Goal: Task Accomplishment & Management: Complete application form

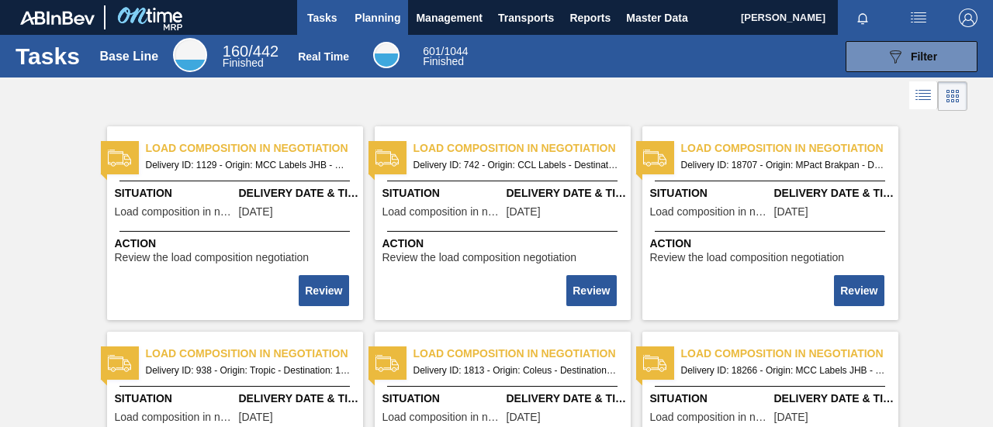
click at [382, 16] on span "Planning" at bounding box center [378, 18] width 46 height 19
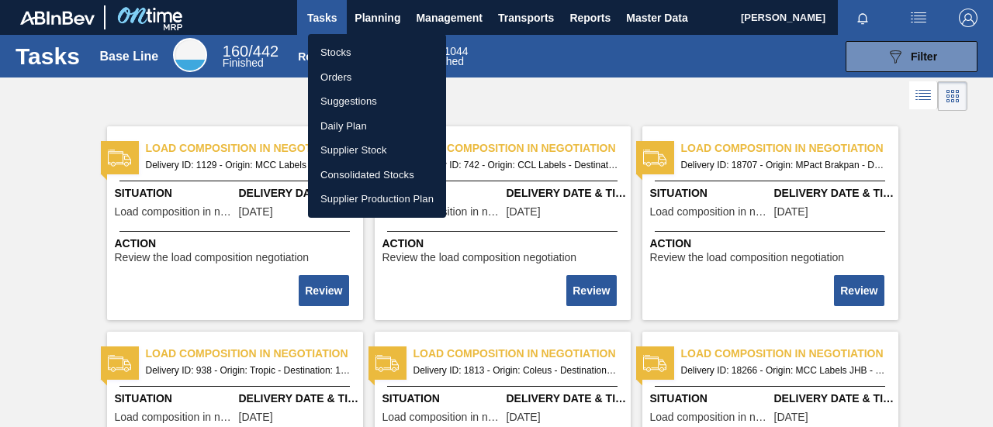
click at [346, 52] on li "Stocks" at bounding box center [377, 52] width 138 height 25
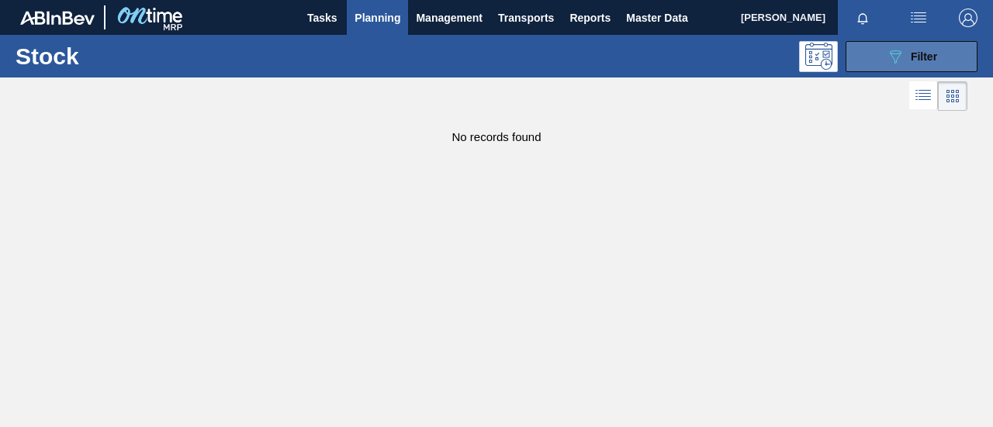
click at [862, 69] on button "089F7B8B-B2A5-4AFE-B5C0-19BA573D28AC Filter" at bounding box center [912, 56] width 132 height 31
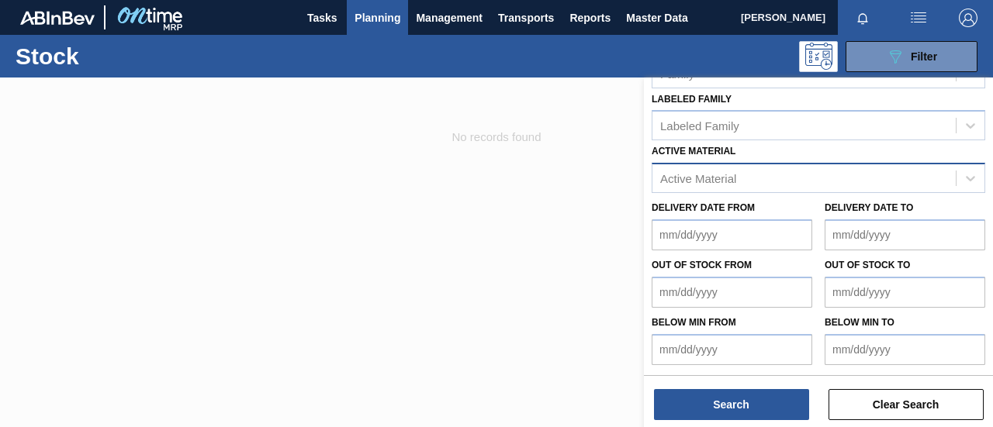
scroll to position [317, 0]
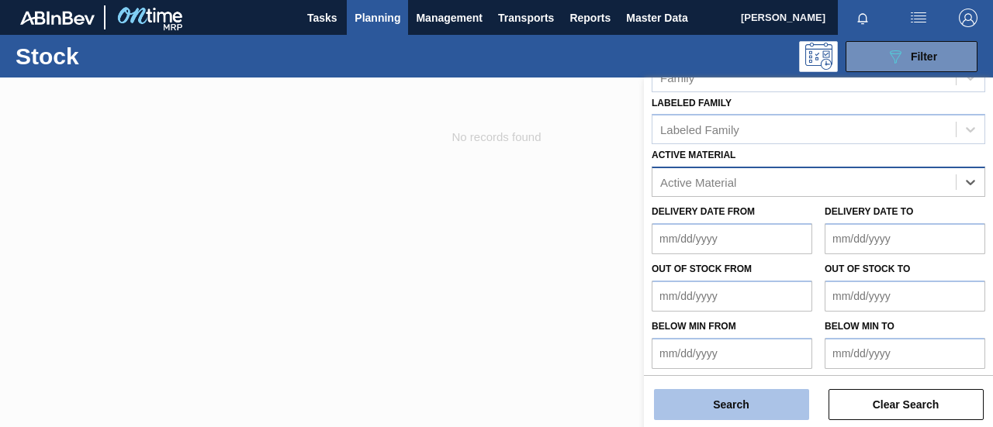
click at [759, 399] on button "Search" at bounding box center [731, 404] width 155 height 31
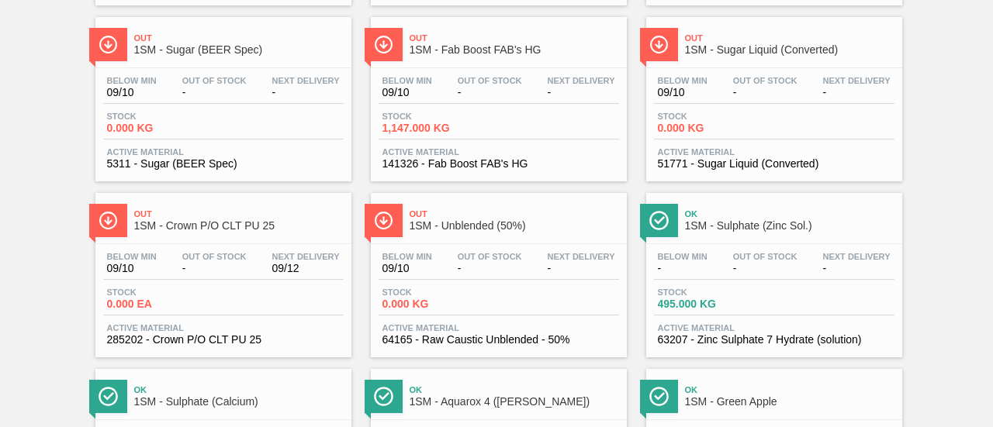
scroll to position [466, 0]
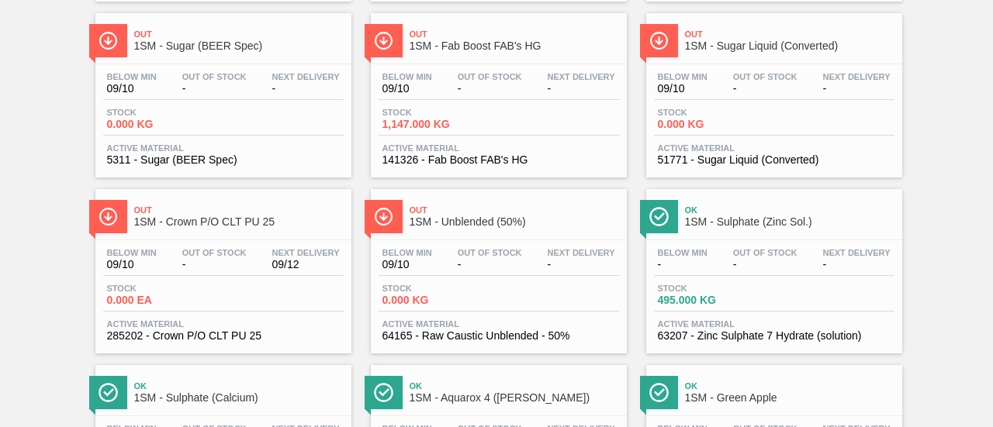
click at [462, 128] on span "1,147.000 KG" at bounding box center [436, 125] width 109 height 12
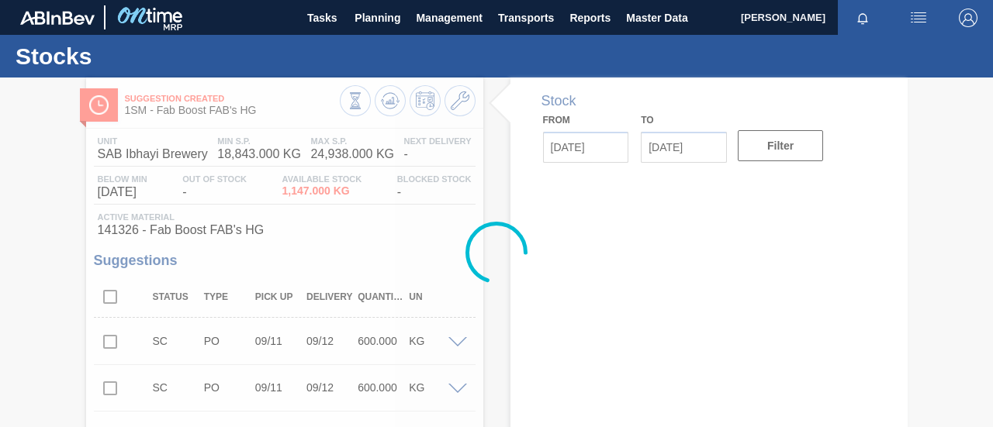
type input "09/10/2025"
type input "09/24/2025"
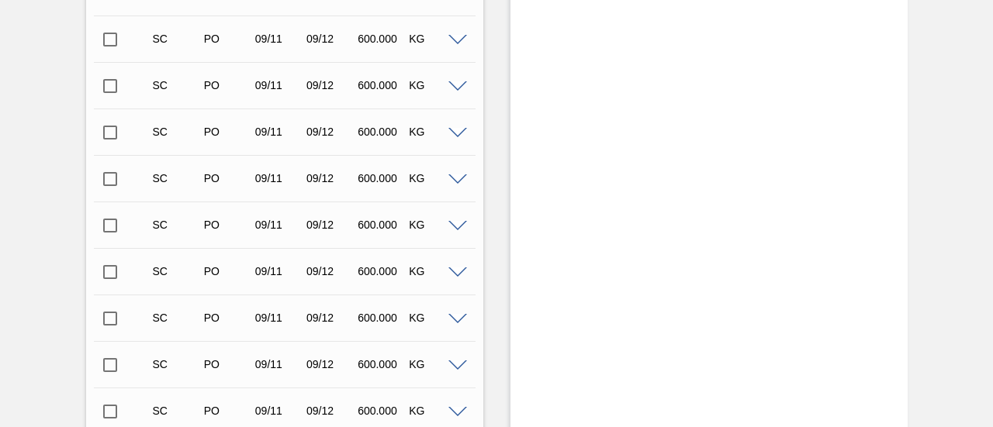
scroll to position [1994, 0]
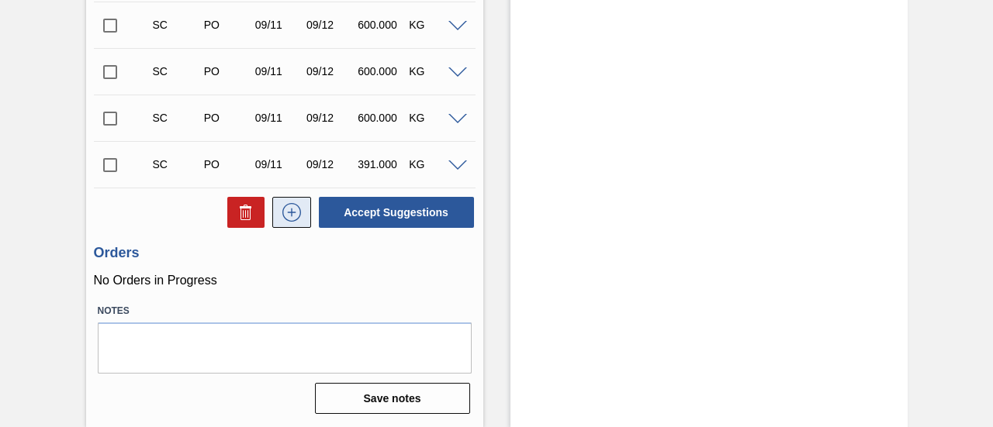
click at [297, 212] on icon at bounding box center [291, 212] width 25 height 19
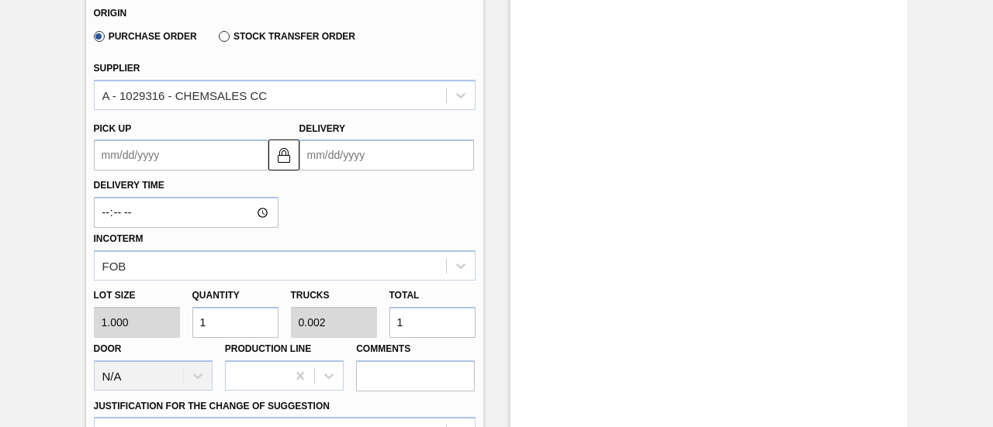
scroll to position [2304, 0]
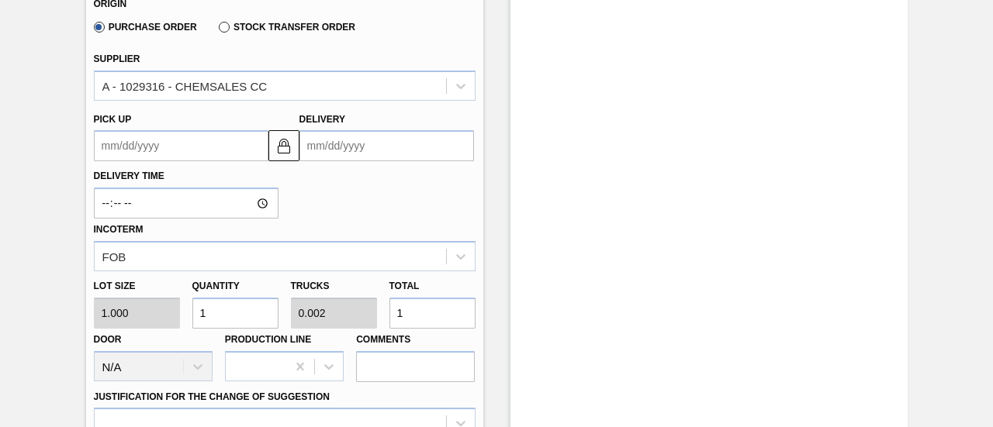
click at [355, 153] on input "Delivery" at bounding box center [386, 145] width 175 height 31
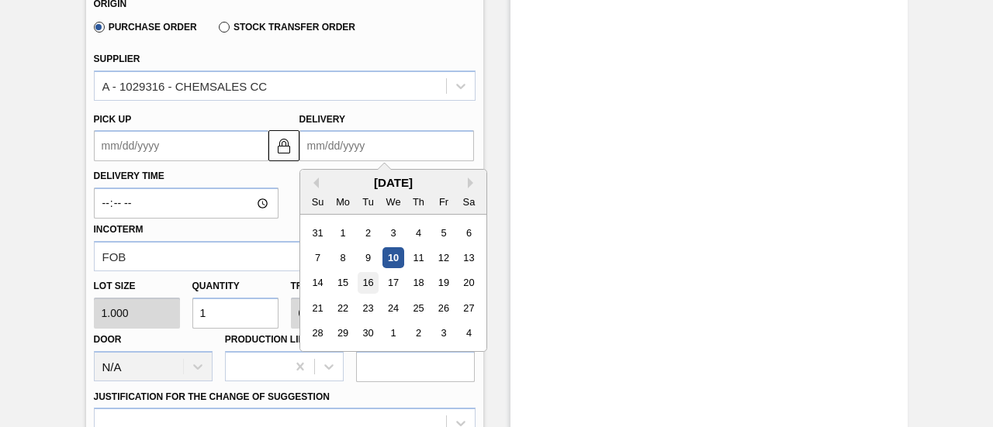
click at [368, 281] on div "16" at bounding box center [367, 283] width 21 height 21
type up3244402402 "09/15/2025"
type input "[DATE]"
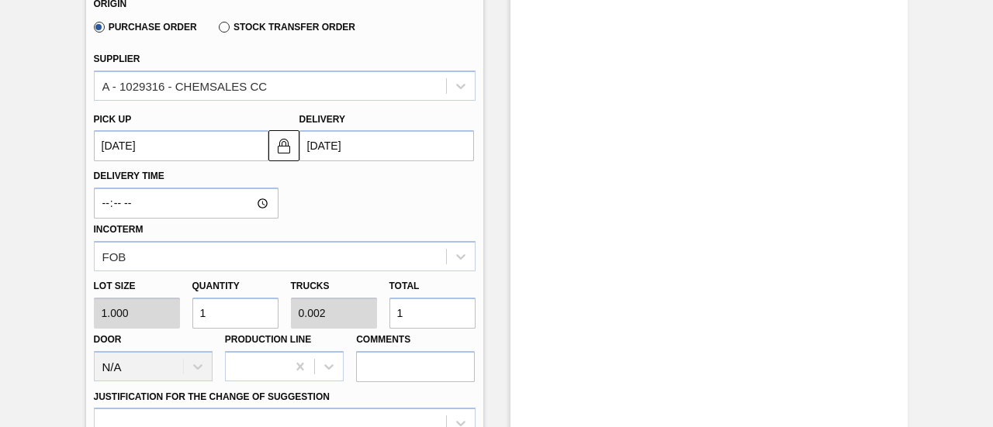
drag, startPoint x: 417, startPoint y: 310, endPoint x: 379, endPoint y: 316, distance: 38.5
click at [379, 316] on div "Lot size 1.000 Quantity 1 Trucks 0.002 Total 1 Door N/A Production Line Comments" at bounding box center [285, 327] width 394 height 111
type input "2"
type input "0.003"
type input "2"
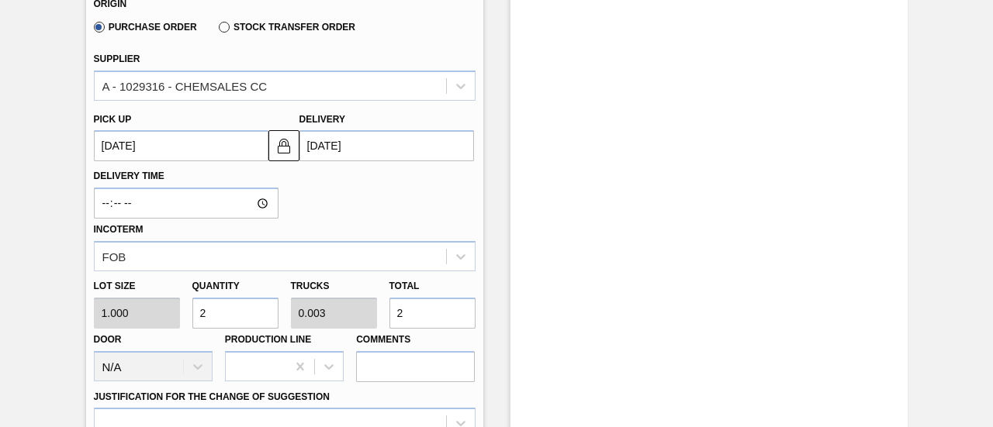
type input "25"
type input "0.042"
type input "25"
type input "253"
type input "0.422"
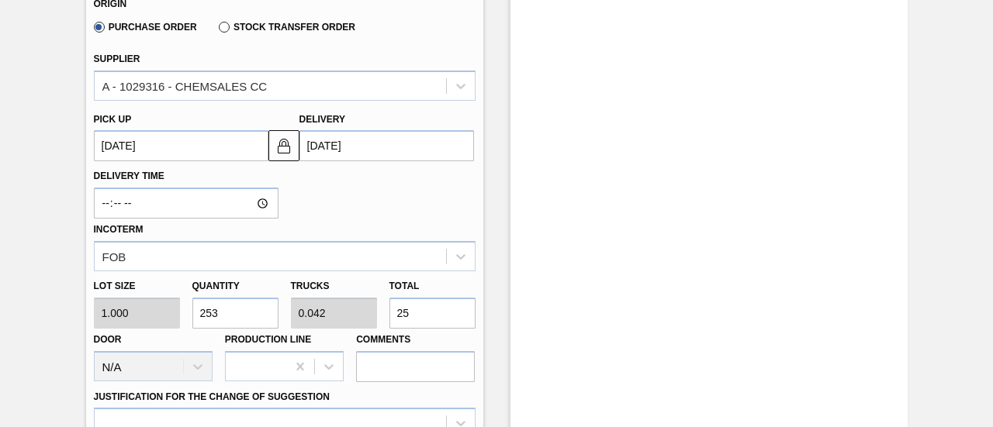
type input "253"
type input "2,538"
type input "4.23"
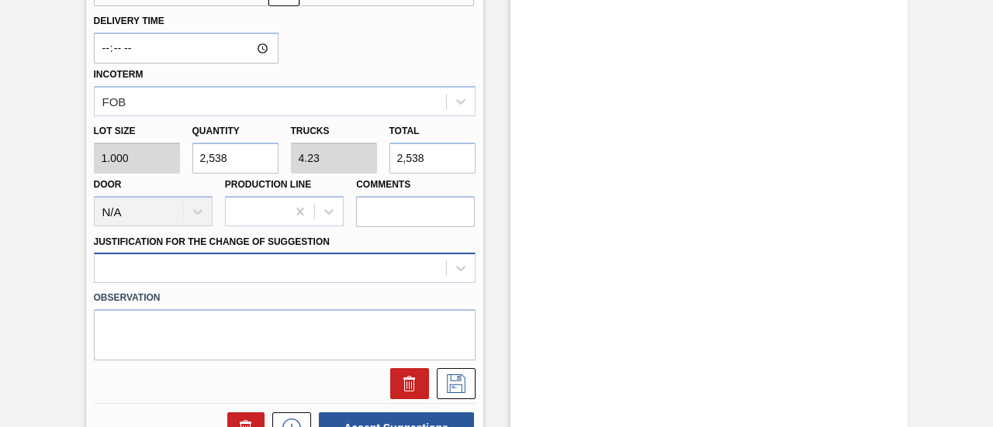
type input "2,538"
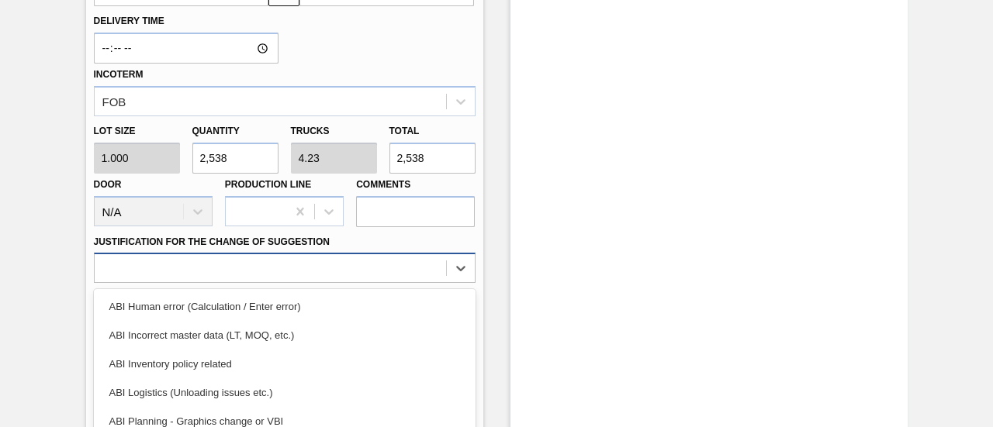
click at [413, 280] on div "option ABI Logistics (Unloading issues etc.) focused, 4 of 18. 18 results avail…" at bounding box center [285, 268] width 382 height 30
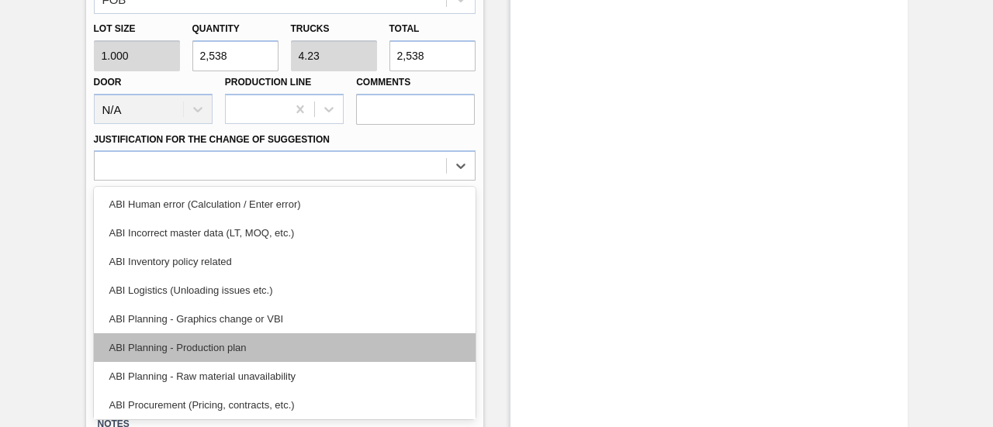
click at [277, 347] on div "ABI Planning - Production plan" at bounding box center [285, 348] width 382 height 29
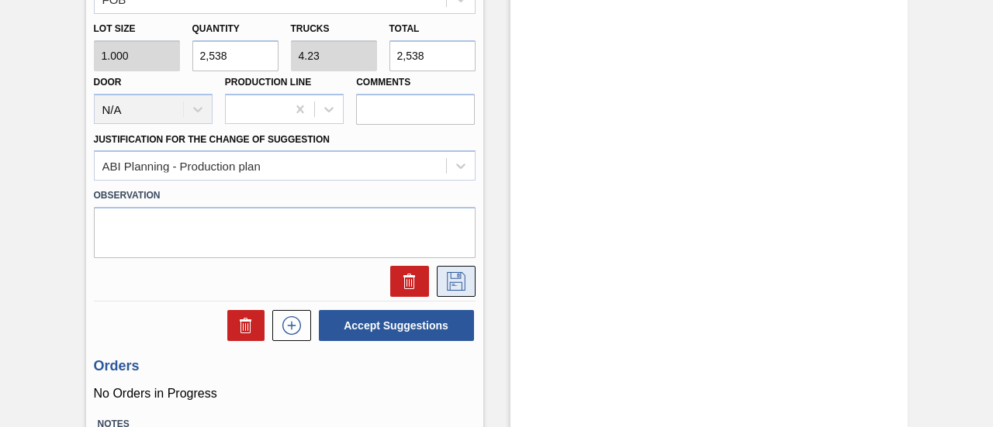
click at [459, 274] on icon at bounding box center [456, 281] width 25 height 19
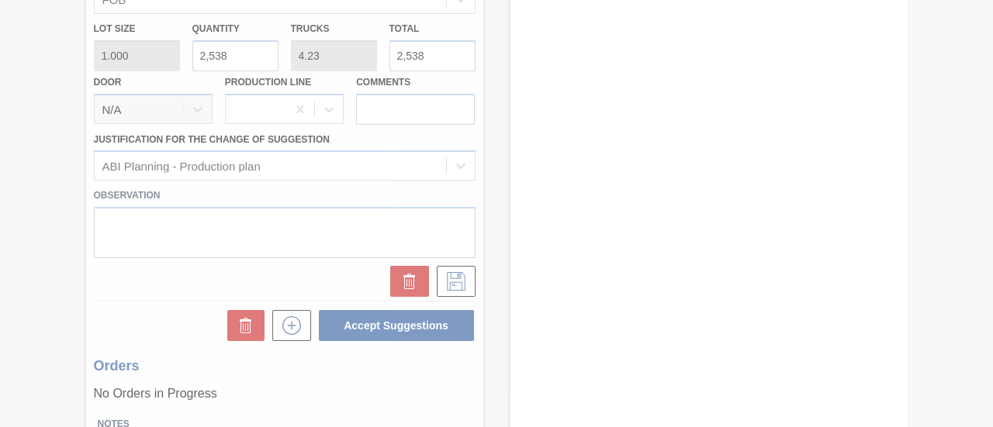
scroll to position [2040, 0]
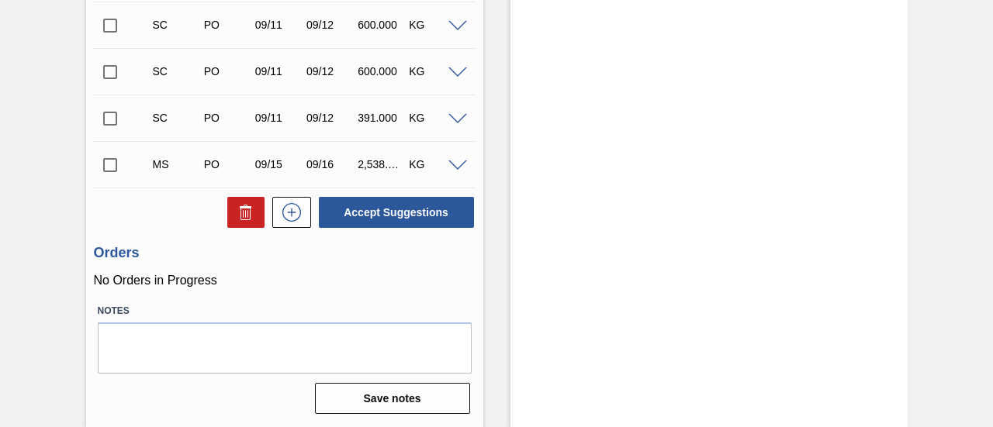
click at [115, 164] on input "checkbox" at bounding box center [110, 165] width 33 height 33
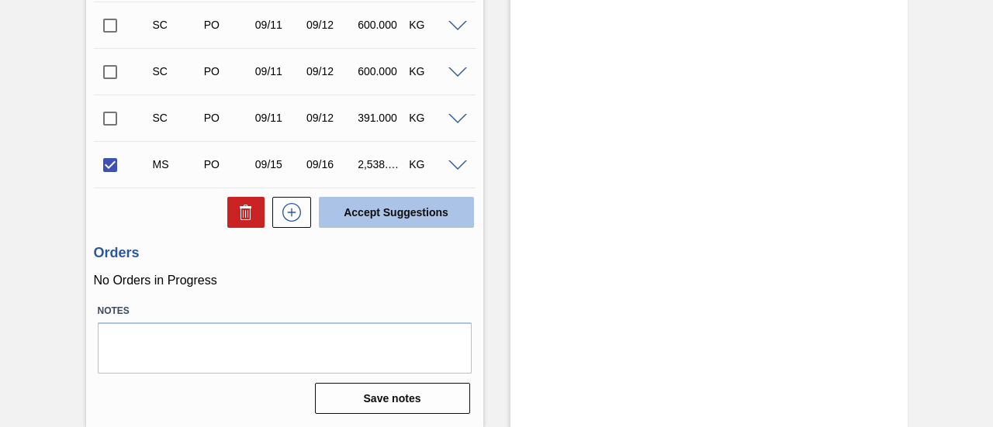
click at [393, 220] on button "Accept Suggestions" at bounding box center [396, 212] width 155 height 31
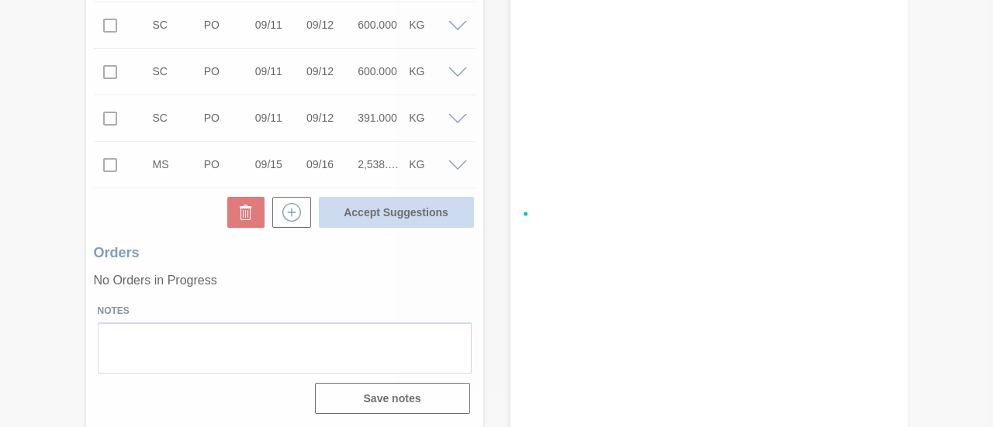
checkbox input "false"
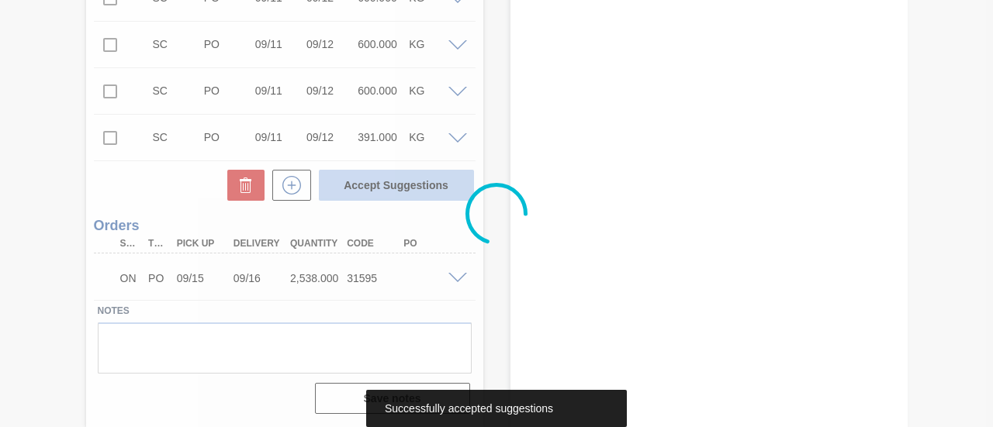
scroll to position [2020, 0]
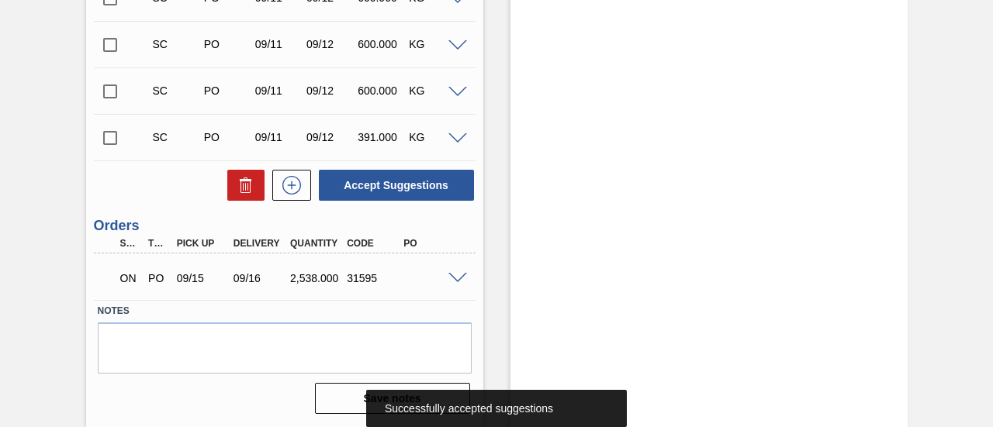
click at [460, 275] on span at bounding box center [457, 279] width 19 height 12
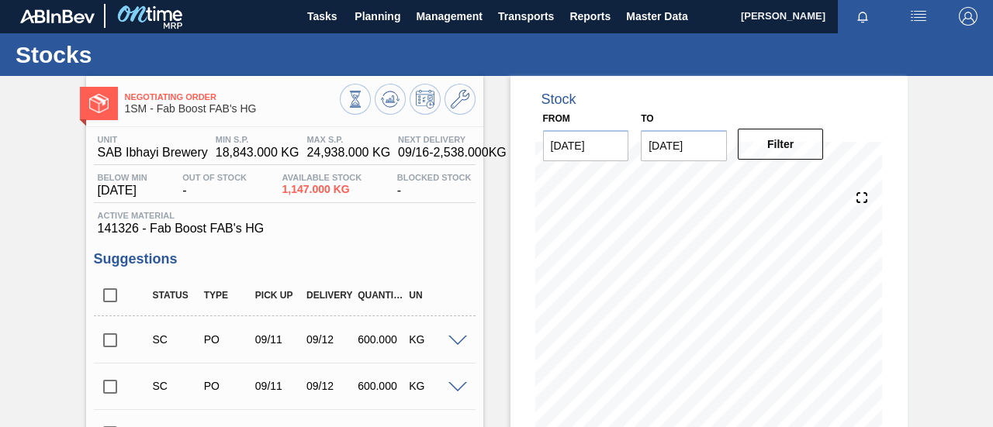
scroll to position [0, 0]
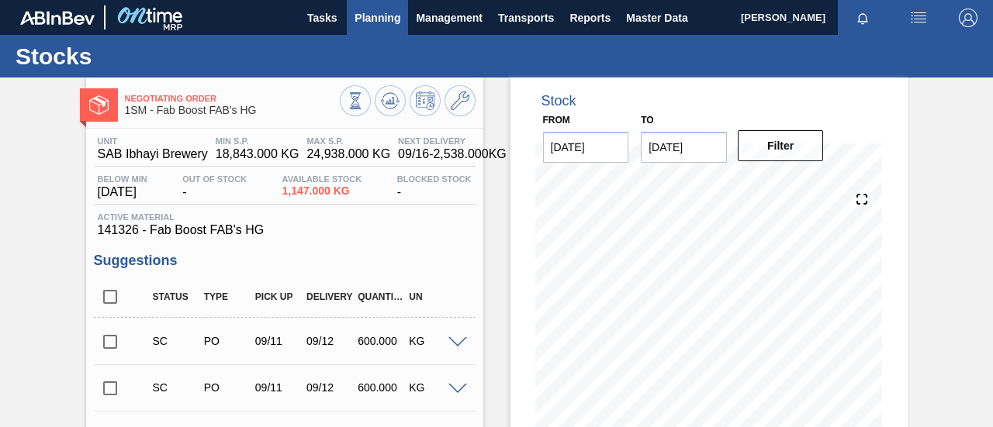
click at [369, 16] on span "Planning" at bounding box center [378, 18] width 46 height 19
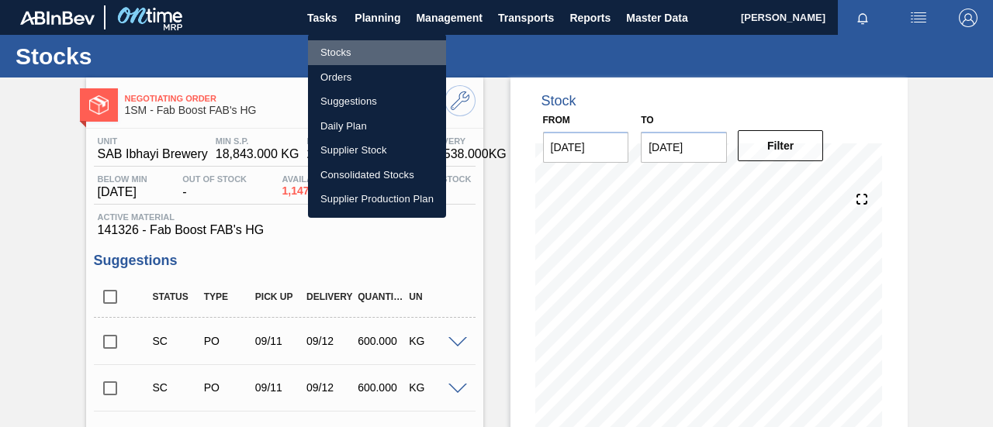
click at [358, 45] on li "Stocks" at bounding box center [377, 52] width 138 height 25
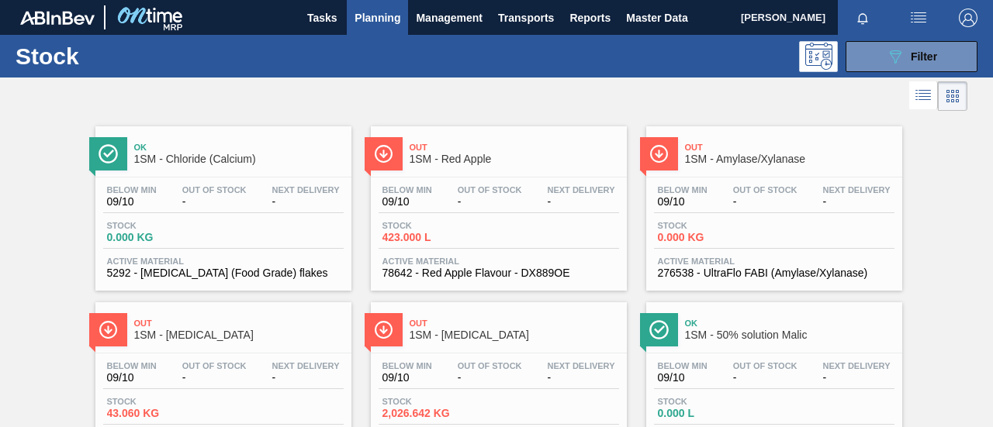
click at [499, 237] on div "Stock 423.000 L" at bounding box center [499, 235] width 241 height 28
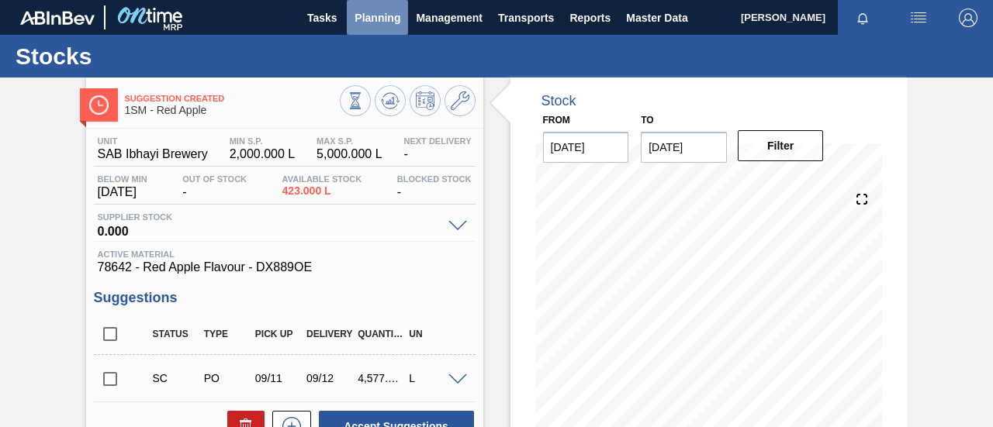
click at [383, 10] on span "Planning" at bounding box center [378, 18] width 46 height 19
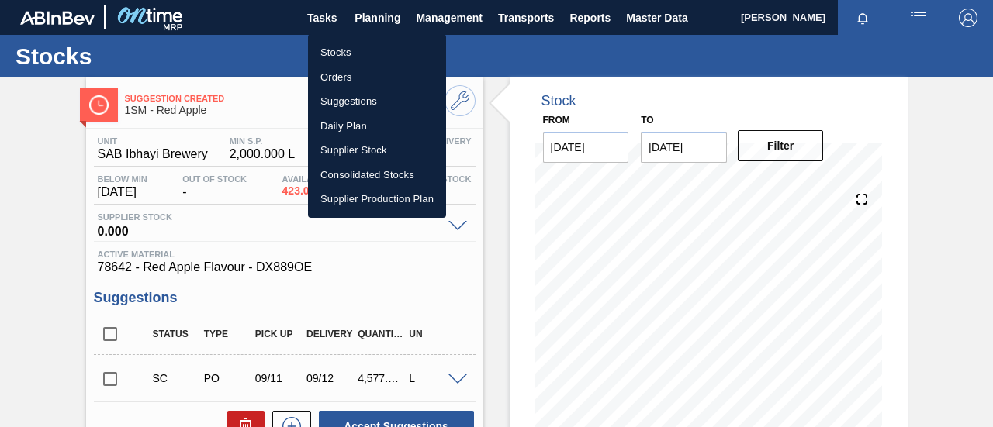
click at [351, 76] on li "Orders" at bounding box center [377, 77] width 138 height 25
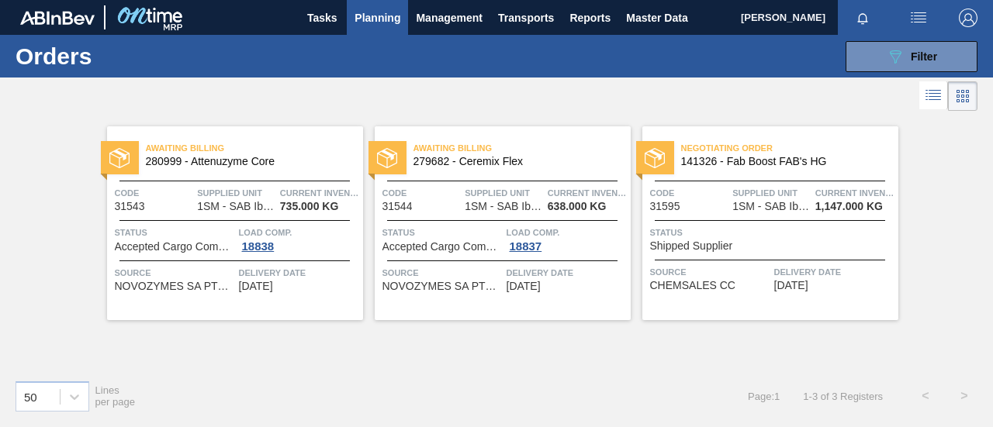
click at [726, 242] on span "Shipped Supplier" at bounding box center [691, 247] width 83 height 12
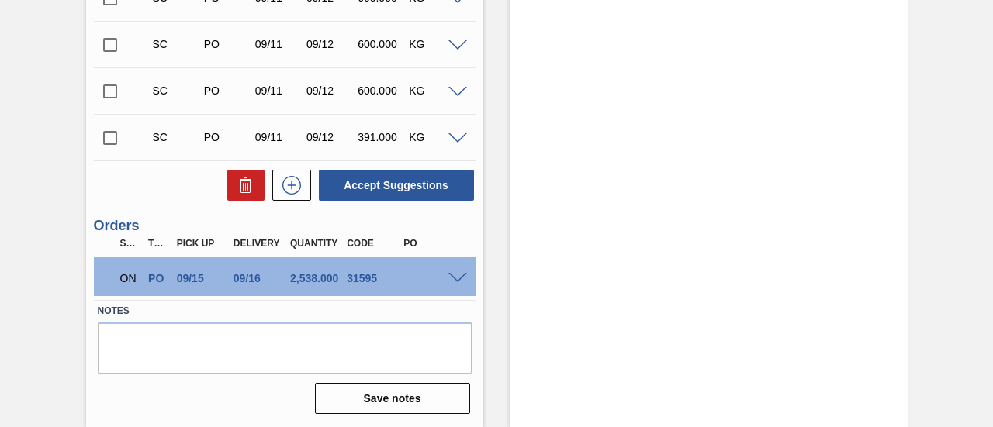
scroll to position [2020, 0]
click at [455, 279] on span at bounding box center [457, 279] width 19 height 12
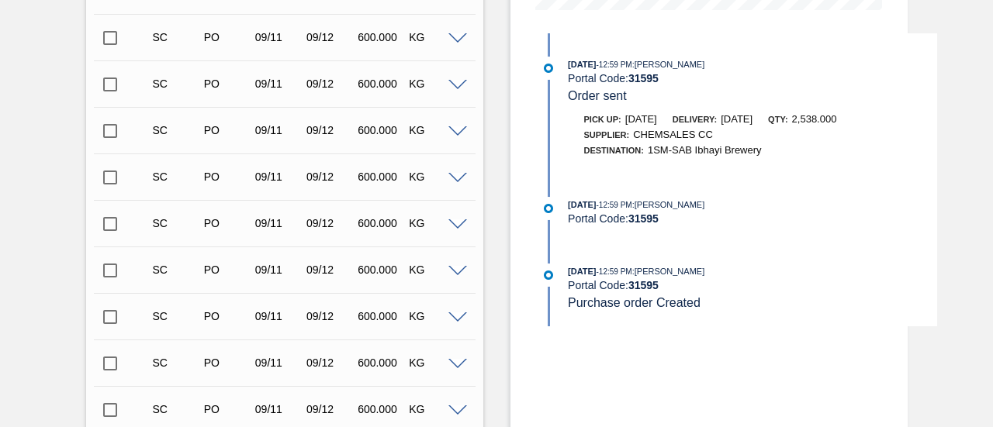
scroll to position [388, 0]
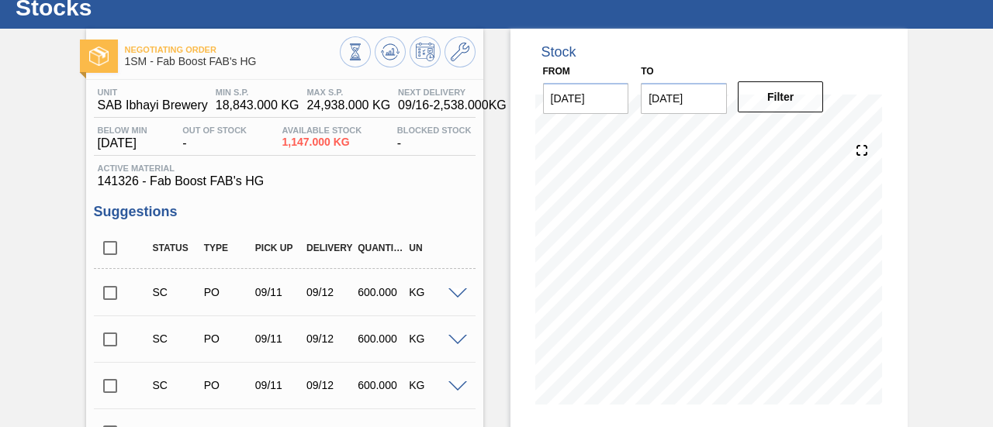
scroll to position [0, 0]
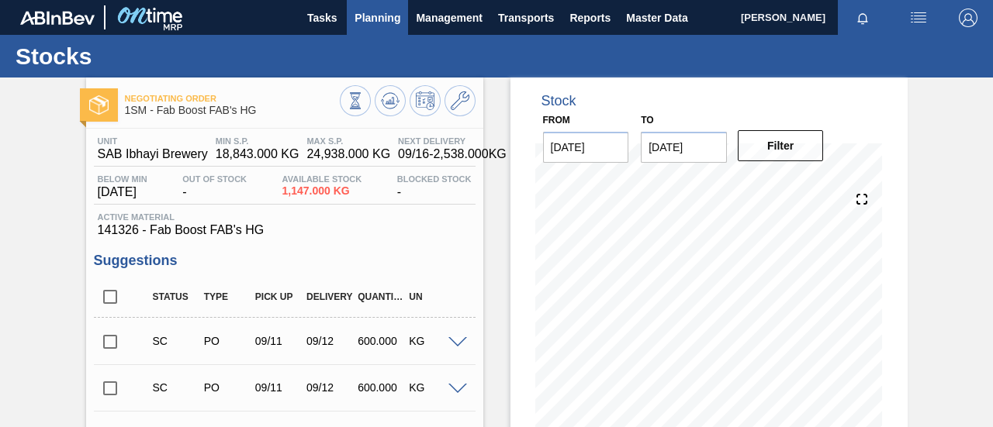
click at [351, 16] on button "Planning" at bounding box center [377, 17] width 61 height 35
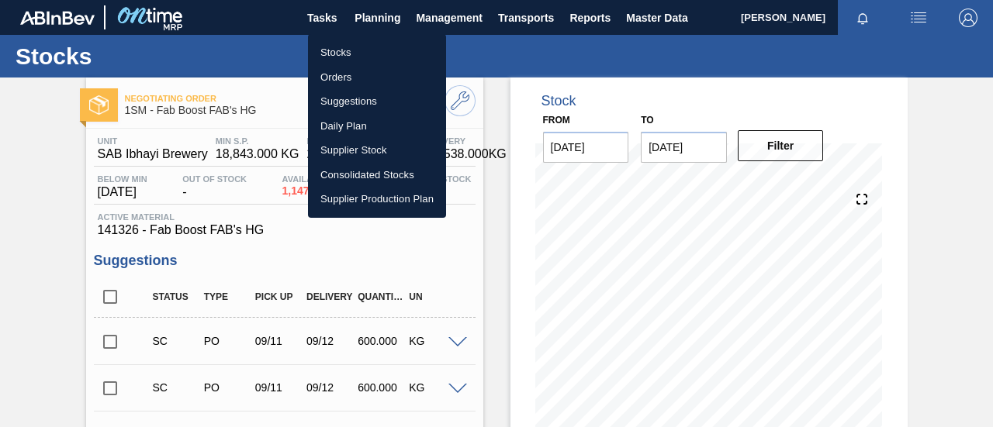
click at [346, 50] on li "Stocks" at bounding box center [377, 52] width 138 height 25
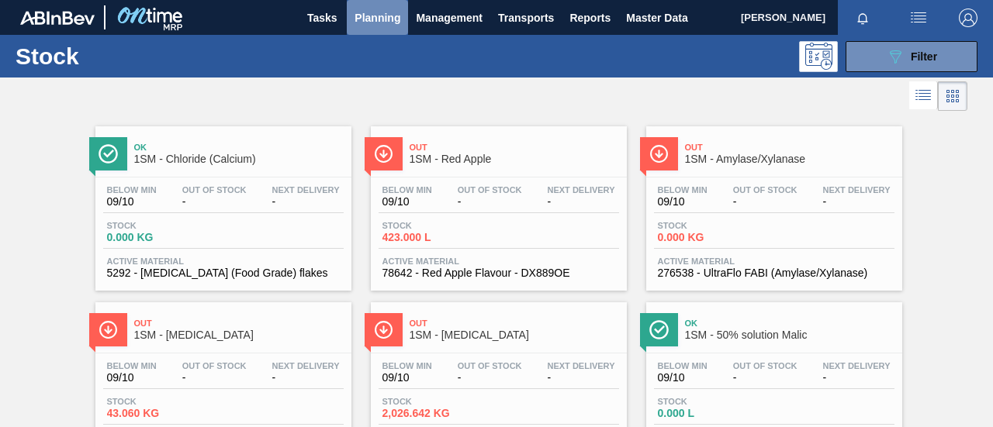
click at [397, 16] on span "Planning" at bounding box center [378, 18] width 46 height 19
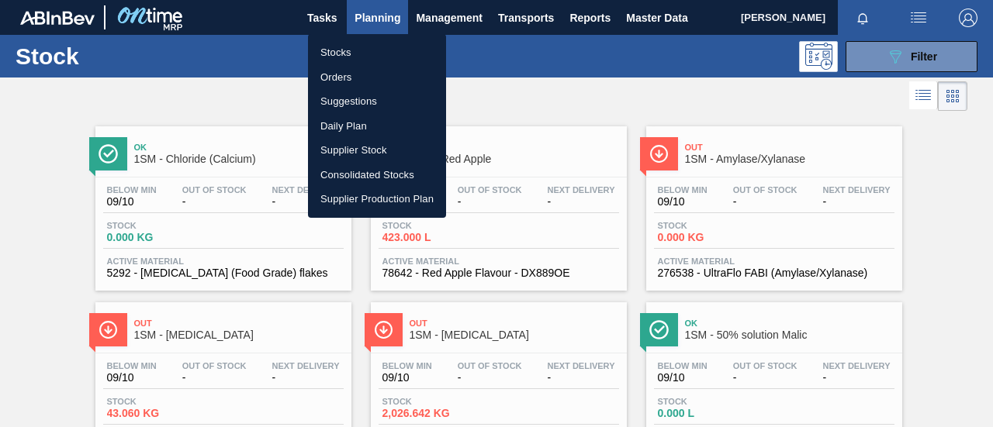
click at [380, 80] on li "Orders" at bounding box center [377, 77] width 138 height 25
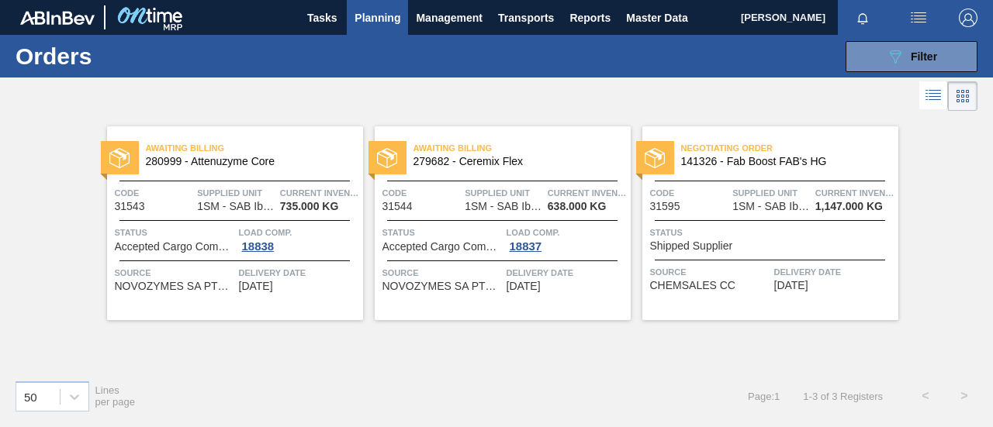
click at [689, 243] on span "Shipped Supplier" at bounding box center [691, 247] width 83 height 12
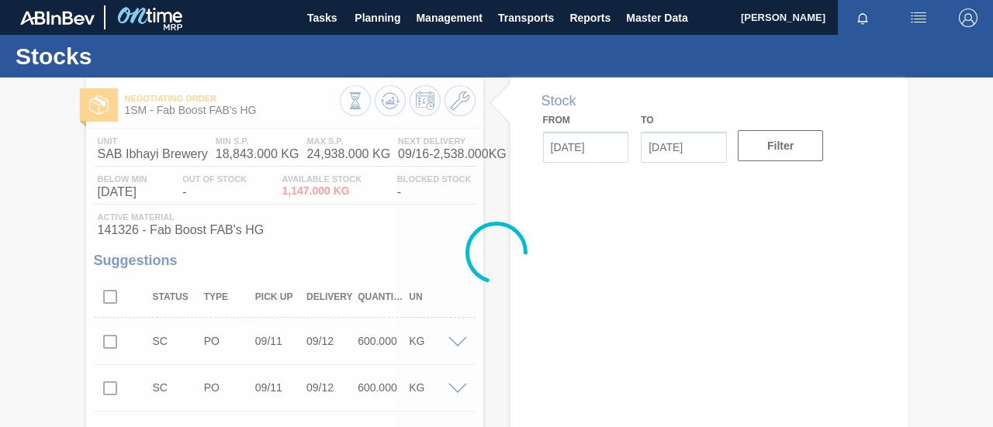
type input "[DATE]"
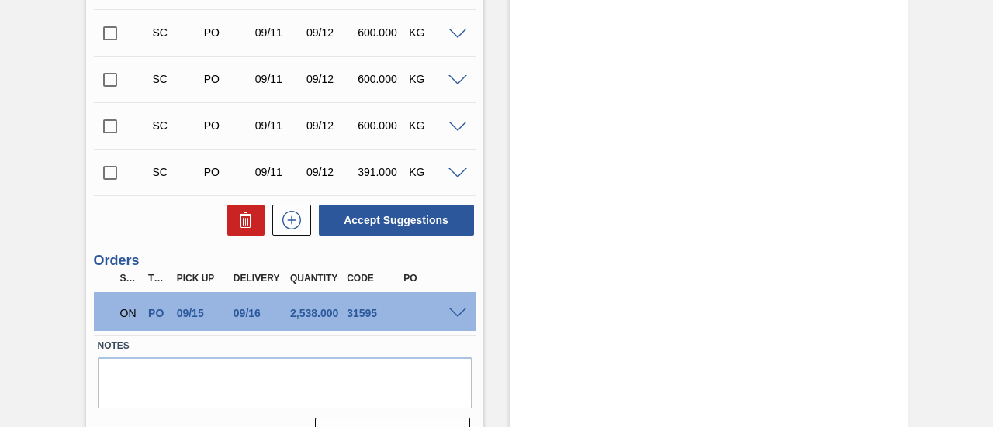
scroll to position [2020, 0]
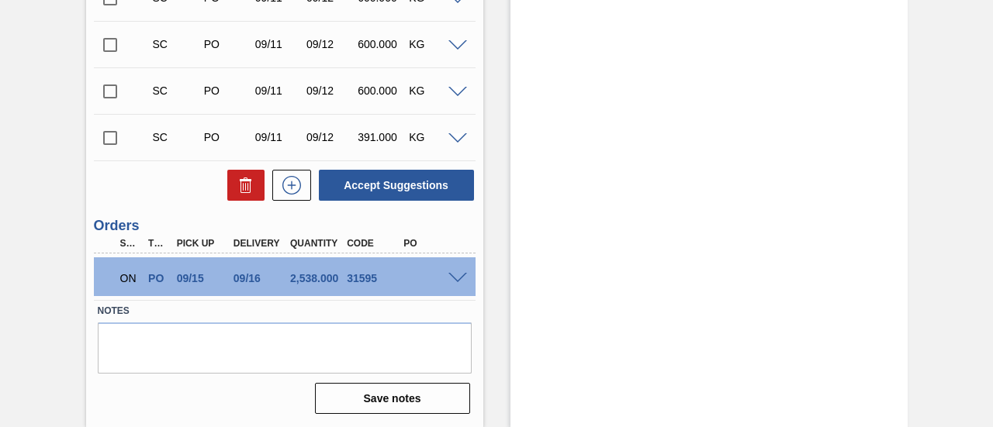
click at [460, 280] on span at bounding box center [457, 279] width 19 height 12
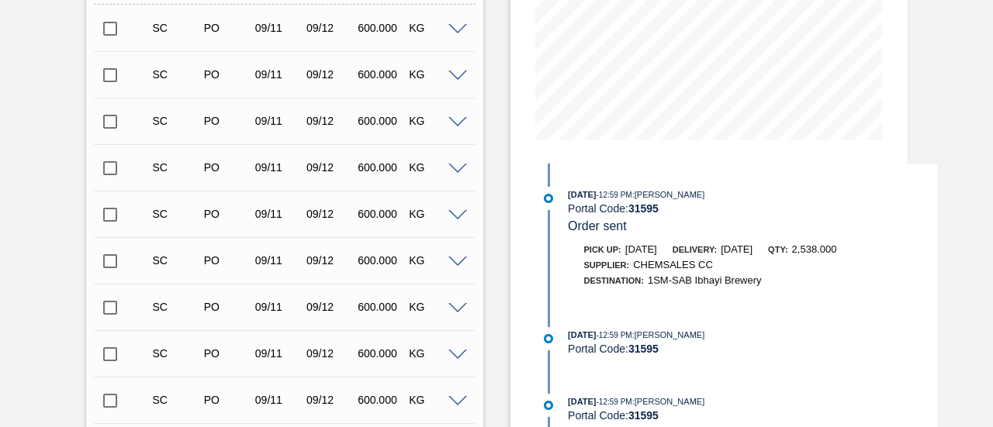
scroll to position [624, 0]
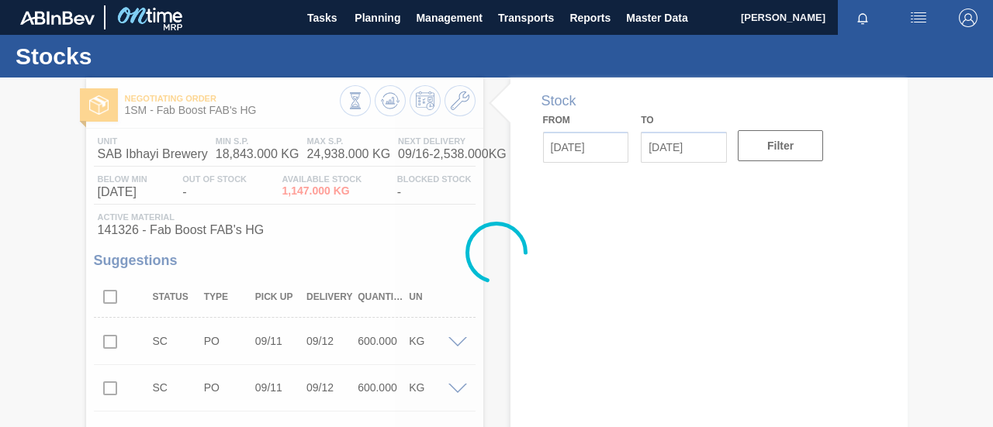
type input "[DATE]"
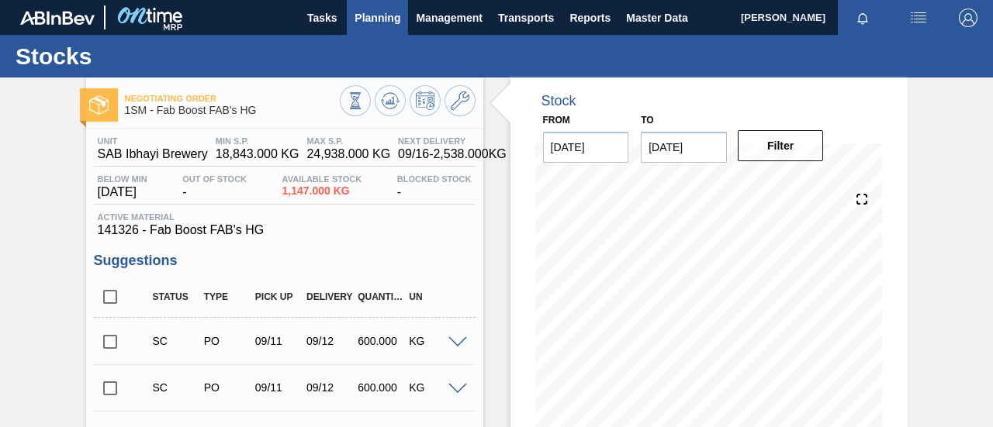
click at [386, 16] on span "Planning" at bounding box center [378, 18] width 46 height 19
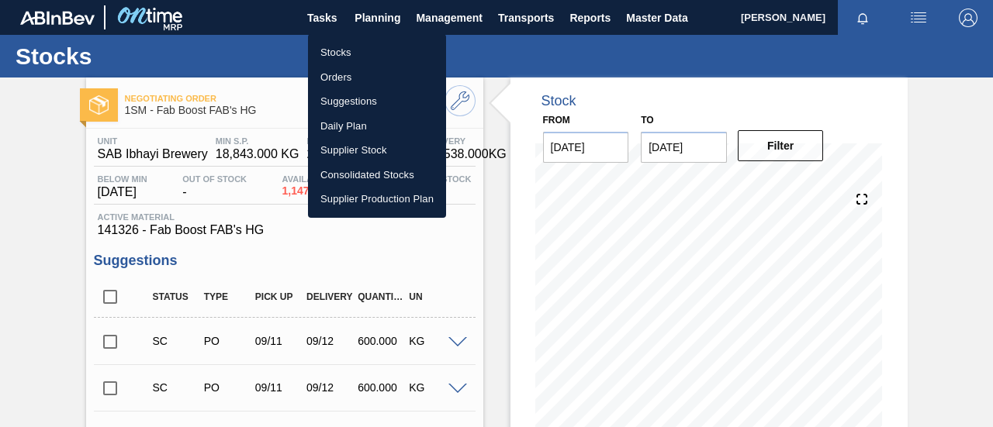
click at [356, 55] on li "Stocks" at bounding box center [377, 52] width 138 height 25
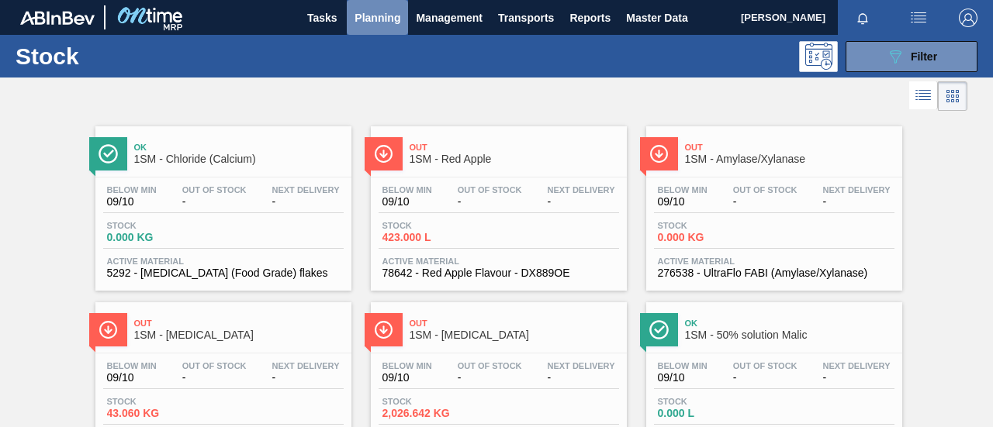
click at [365, 33] on button "Planning" at bounding box center [377, 17] width 61 height 35
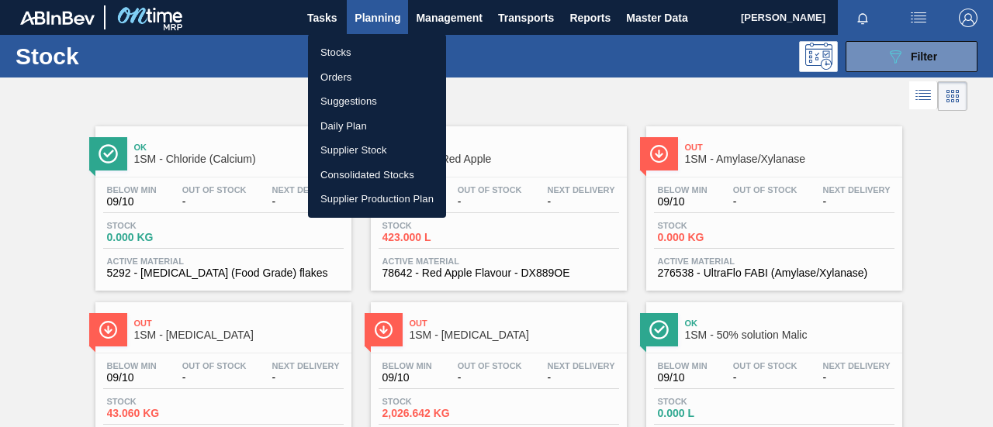
click at [341, 78] on li "Orders" at bounding box center [377, 77] width 138 height 25
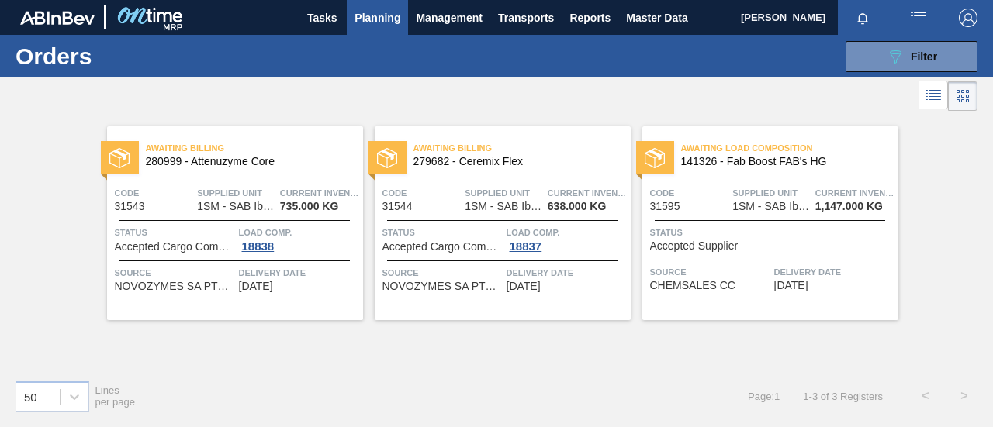
click at [732, 247] on span "Accepted Supplier" at bounding box center [694, 247] width 88 height 12
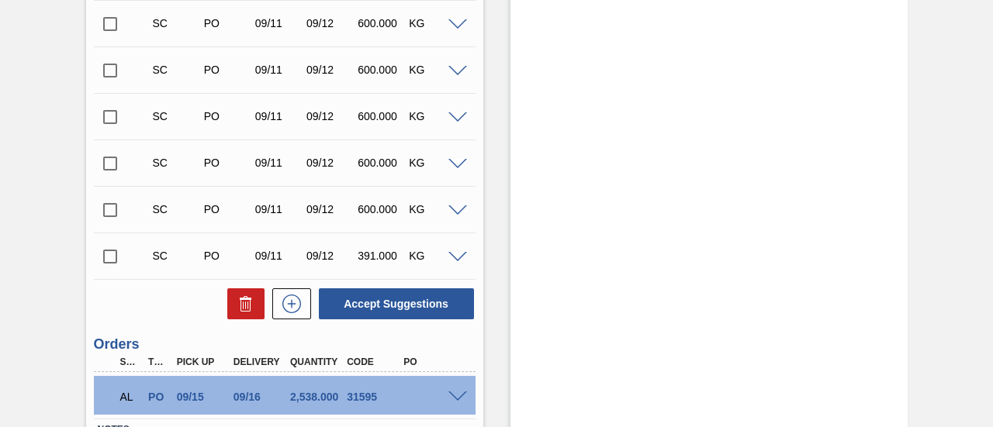
scroll to position [2020, 0]
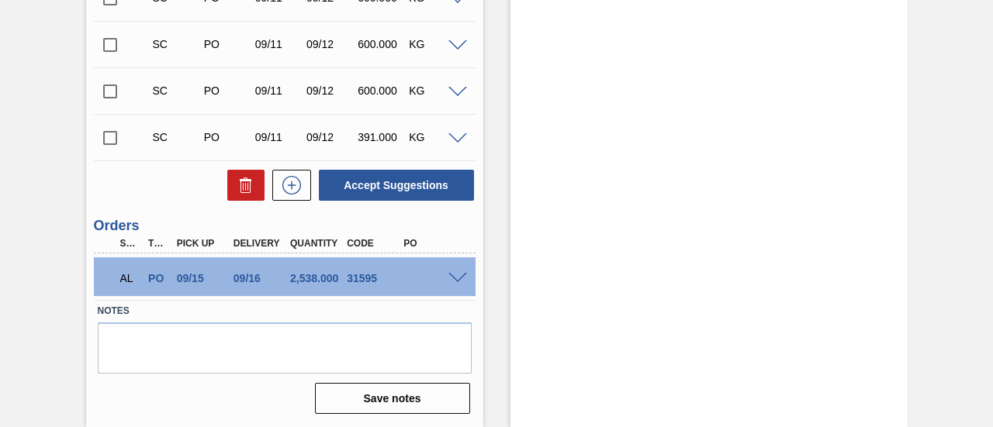
click at [462, 284] on div "AL PO 09/15 09/16 2,538.000 31595" at bounding box center [285, 277] width 382 height 39
click at [461, 282] on span at bounding box center [457, 279] width 19 height 12
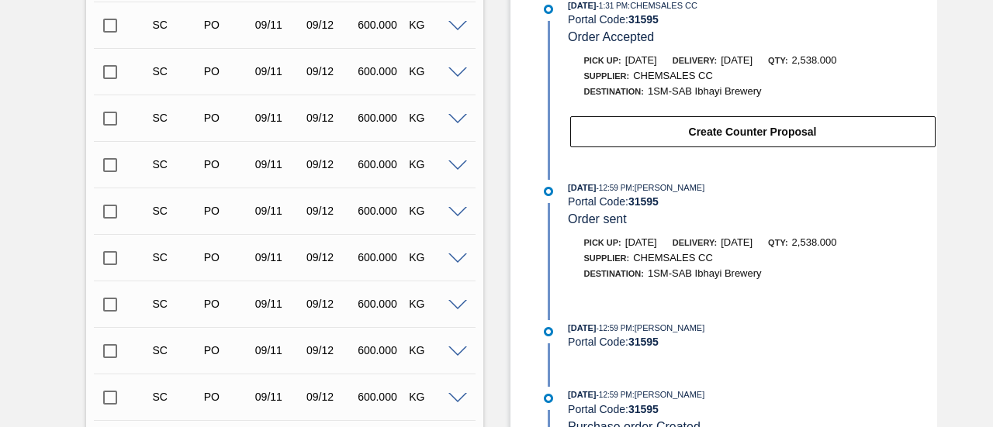
scroll to position [469, 0]
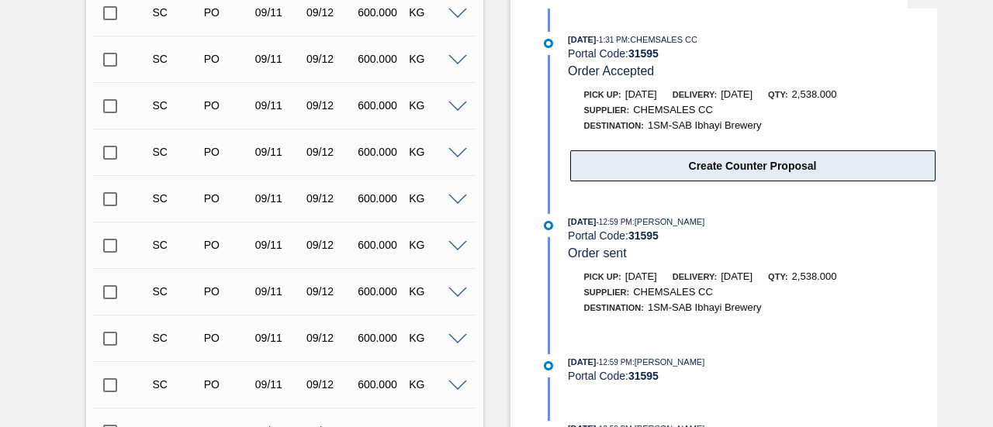
click at [744, 163] on button "Create Counter Proposal" at bounding box center [752, 166] width 365 height 31
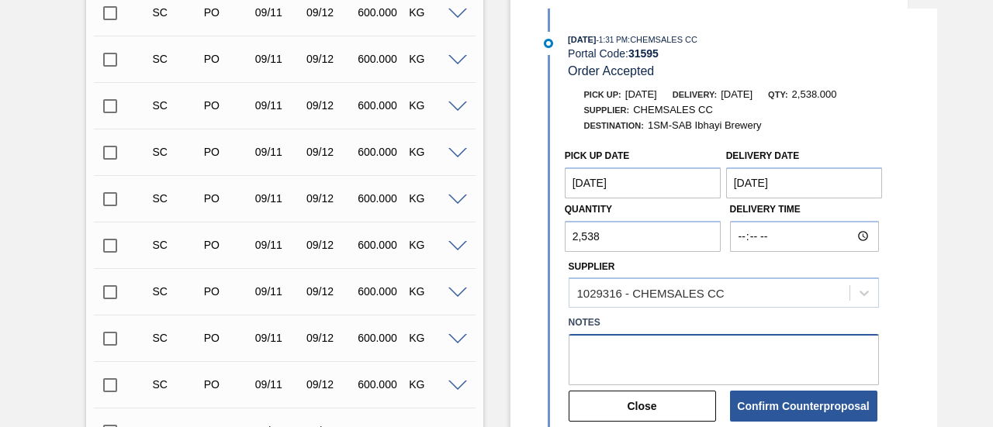
click at [613, 361] on textarea at bounding box center [724, 359] width 310 height 51
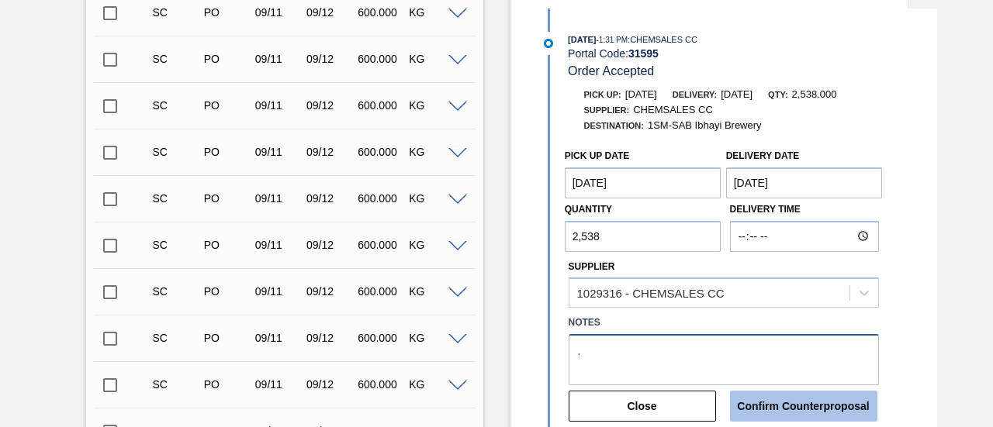
type textarea "."
click at [787, 406] on button "Confirm Counterproposal" at bounding box center [803, 406] width 147 height 31
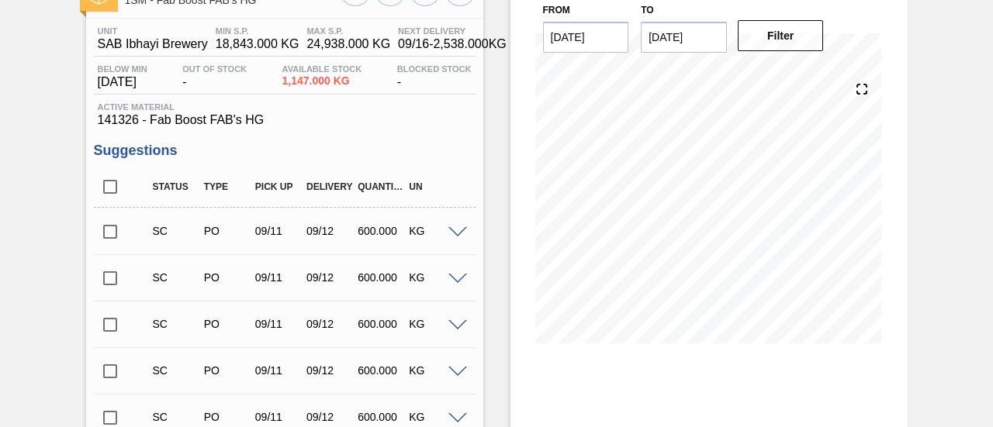
scroll to position [0, 0]
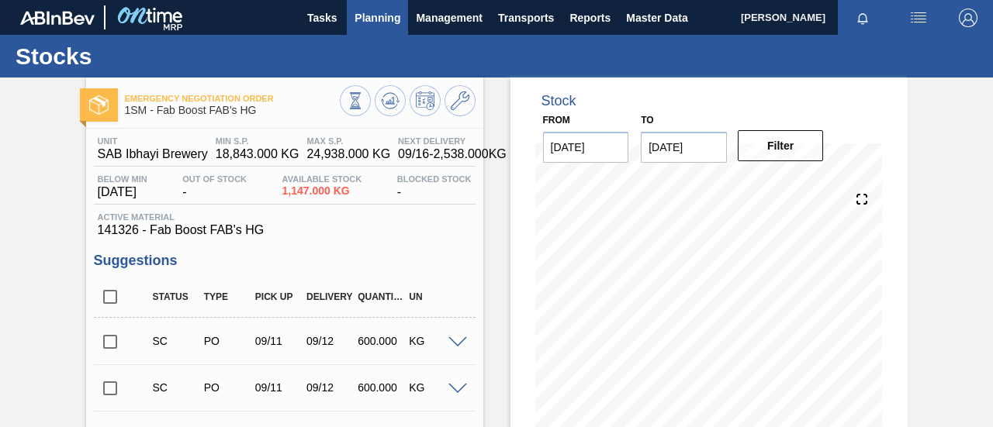
click at [371, 22] on span "Planning" at bounding box center [378, 18] width 46 height 19
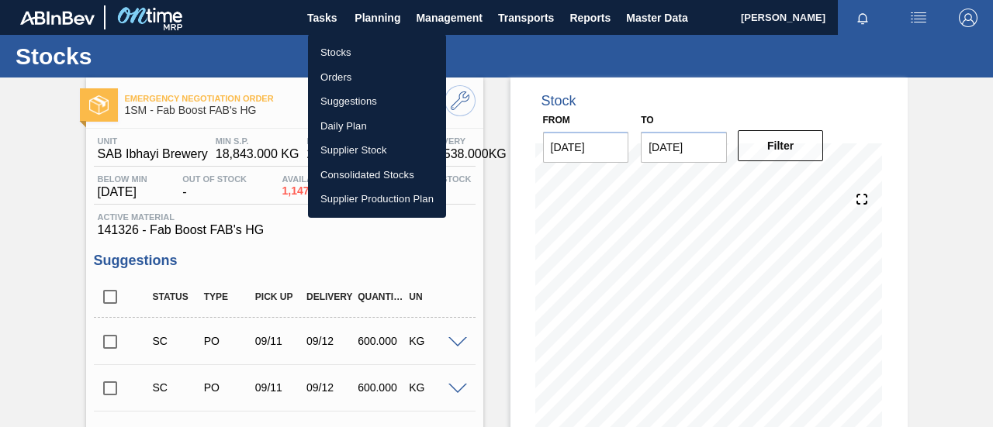
click at [587, 83] on div at bounding box center [496, 213] width 993 height 427
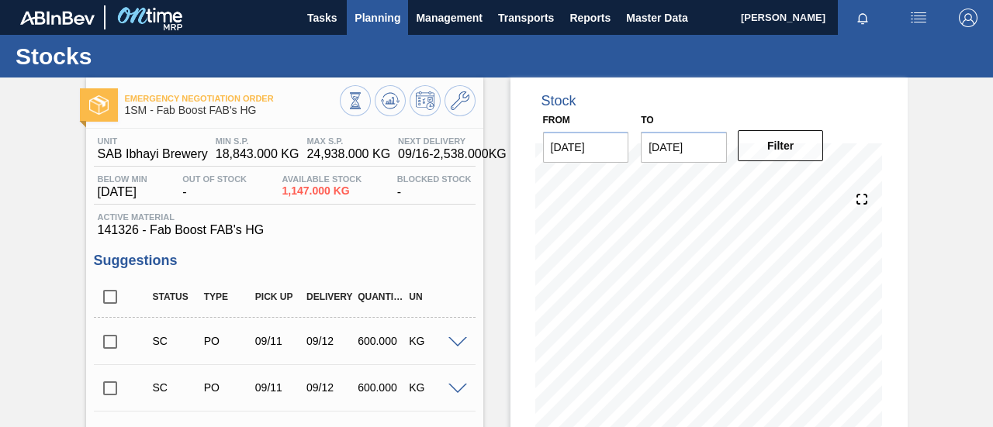
click at [385, 17] on span "Planning" at bounding box center [378, 18] width 46 height 19
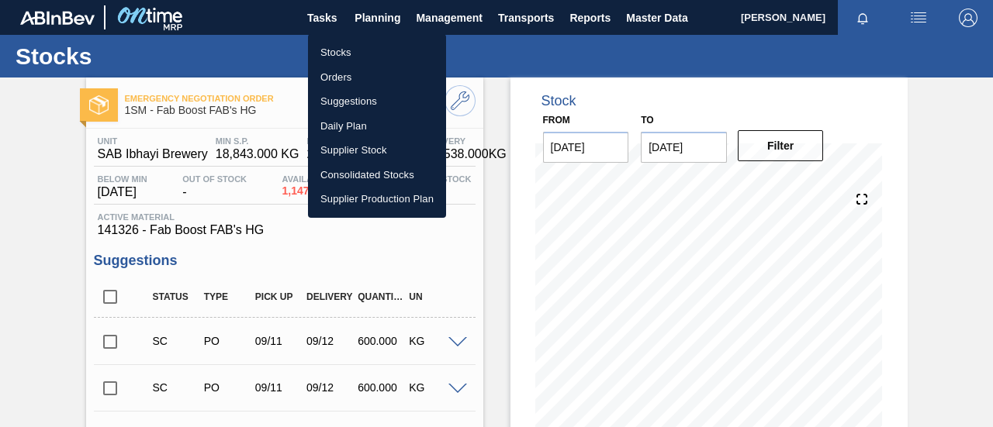
click at [336, 72] on li "Orders" at bounding box center [377, 77] width 138 height 25
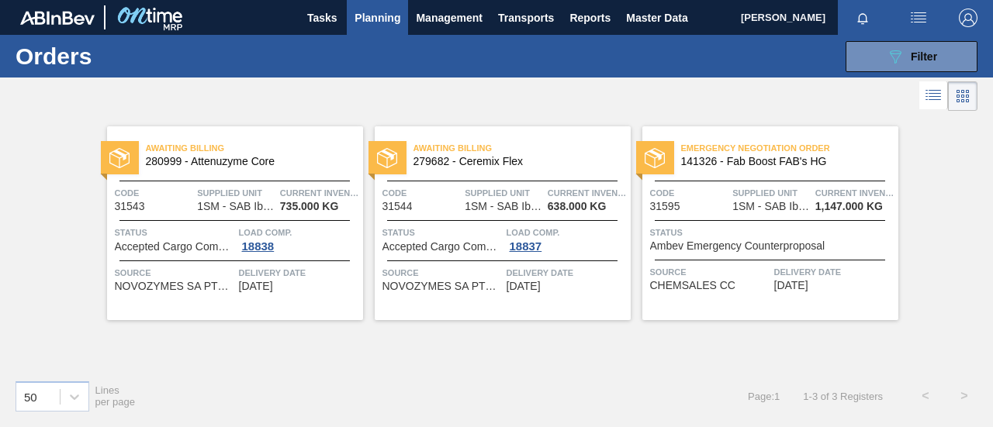
click at [742, 250] on span "Ambev Emergency Counterproposal" at bounding box center [737, 247] width 175 height 12
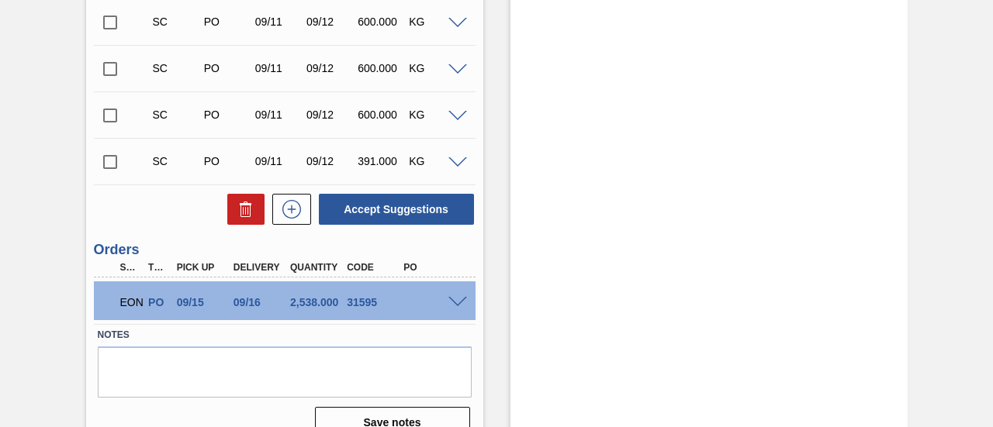
scroll to position [2020, 0]
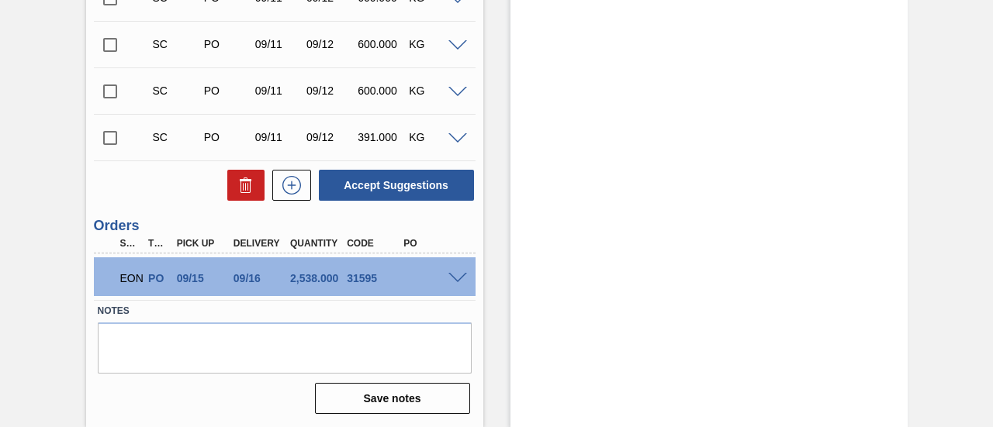
click at [455, 275] on span at bounding box center [457, 279] width 19 height 12
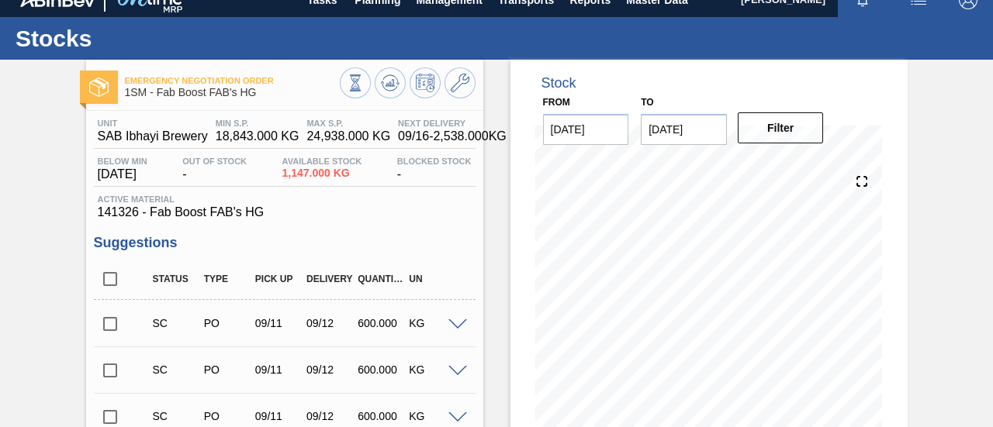
scroll to position [0, 0]
